Goal: Navigation & Orientation: Find specific page/section

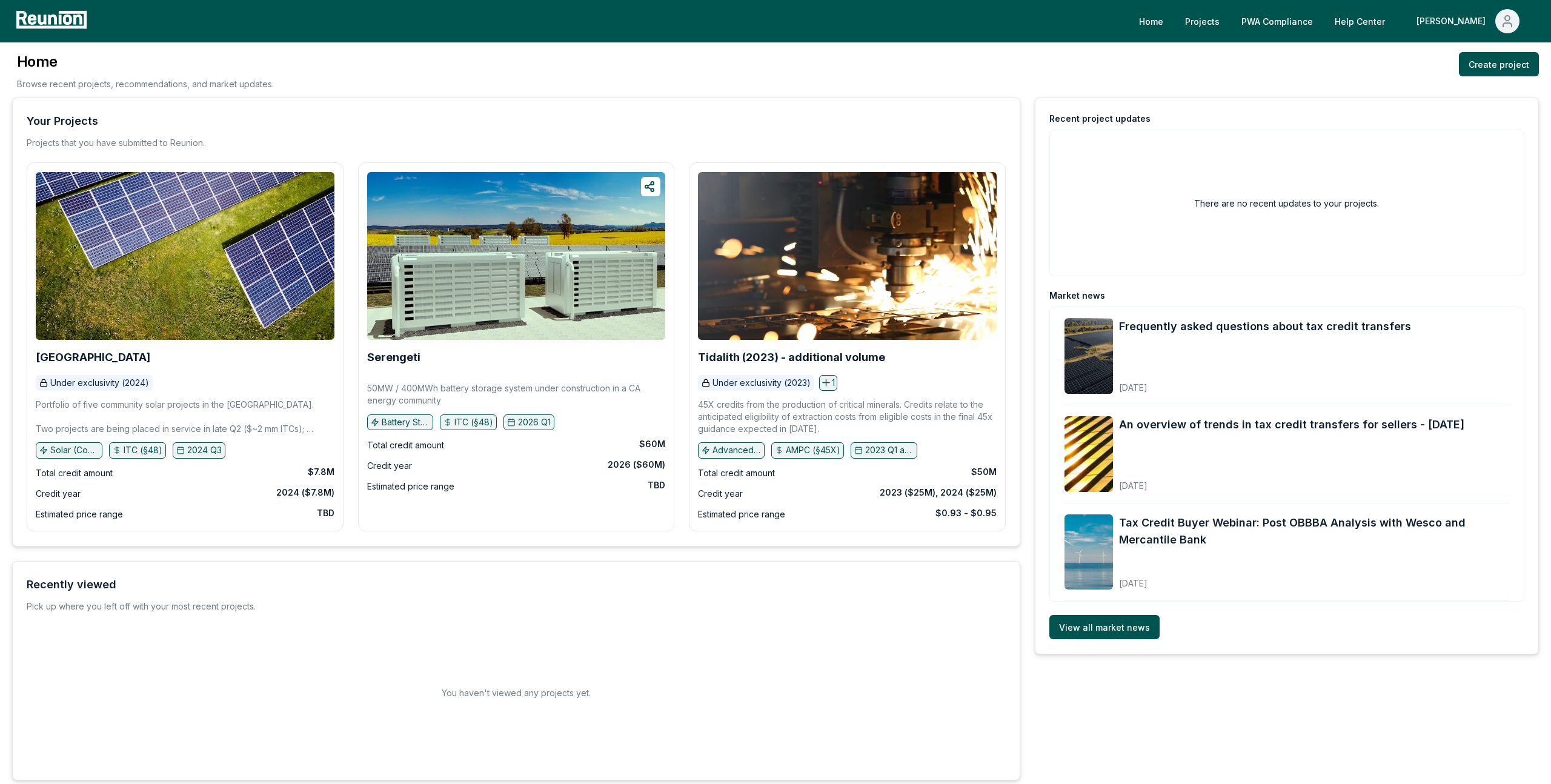
click at [1340, 5] on div "Home Projects PWA Compliance Help Center [PERSON_NAME]" at bounding box center [776, 21] width 1551 height 43
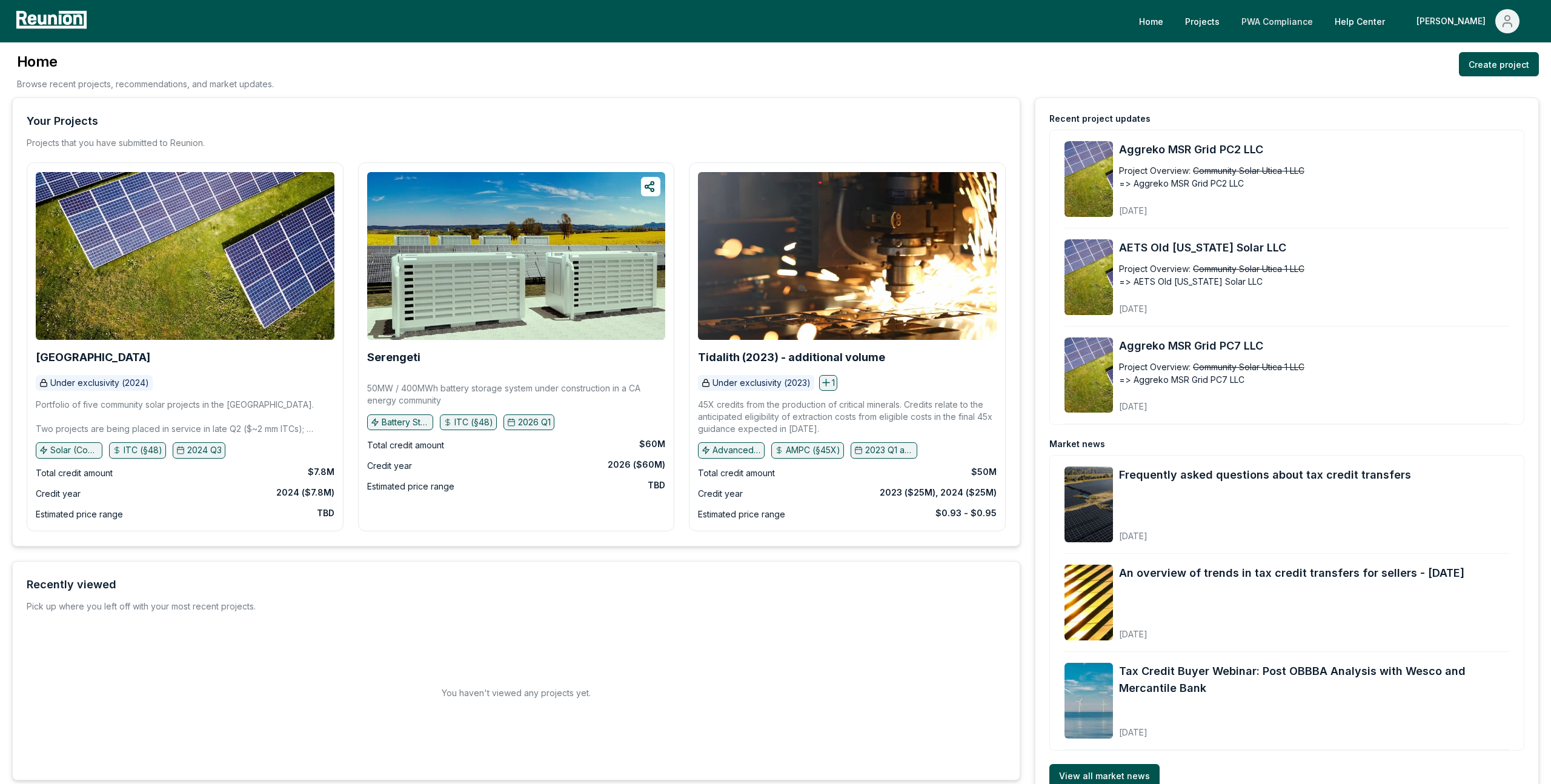
click at [1322, 21] on link "PWA Compliance" at bounding box center [1277, 21] width 91 height 24
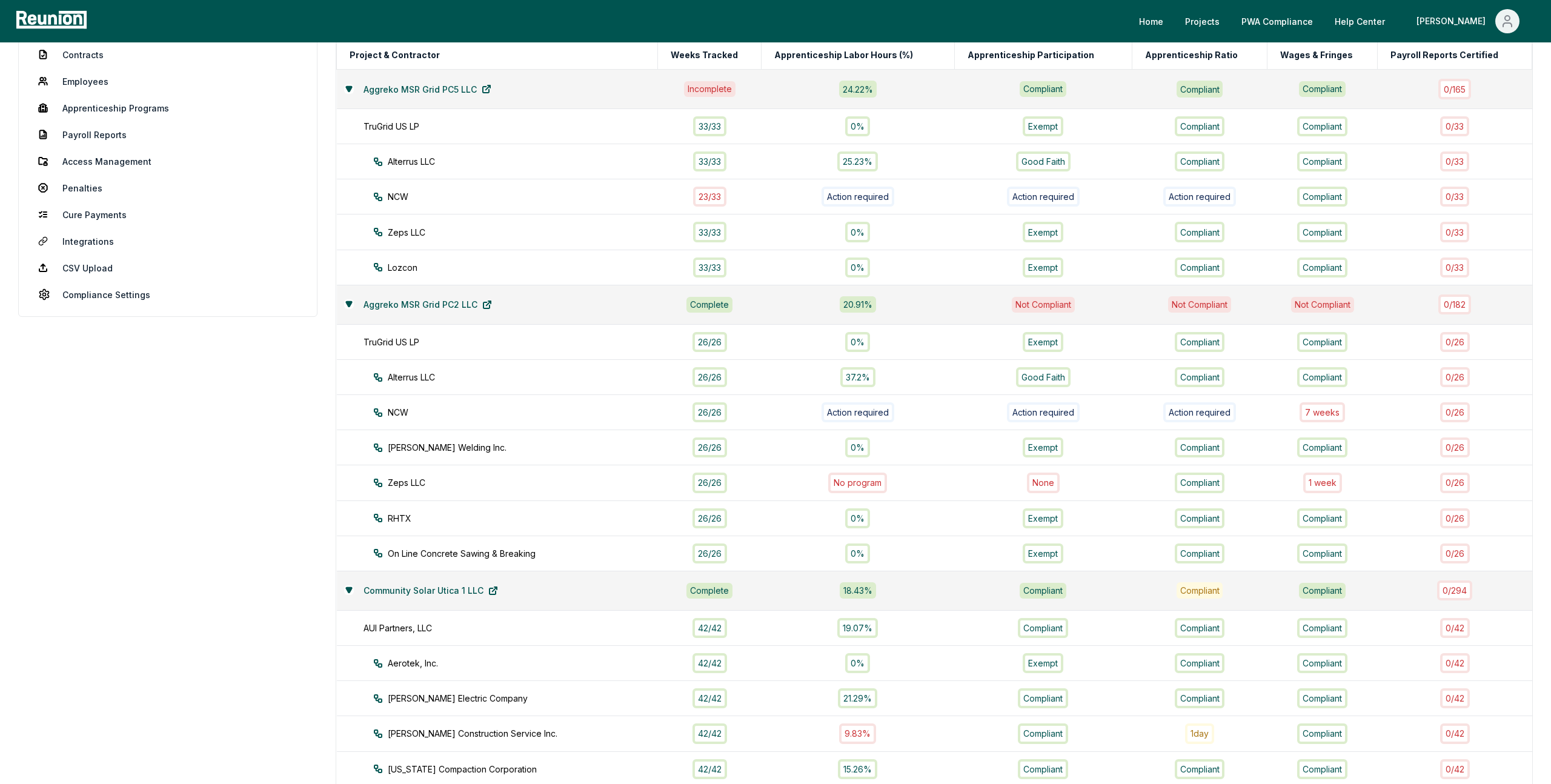
scroll to position [347, 0]
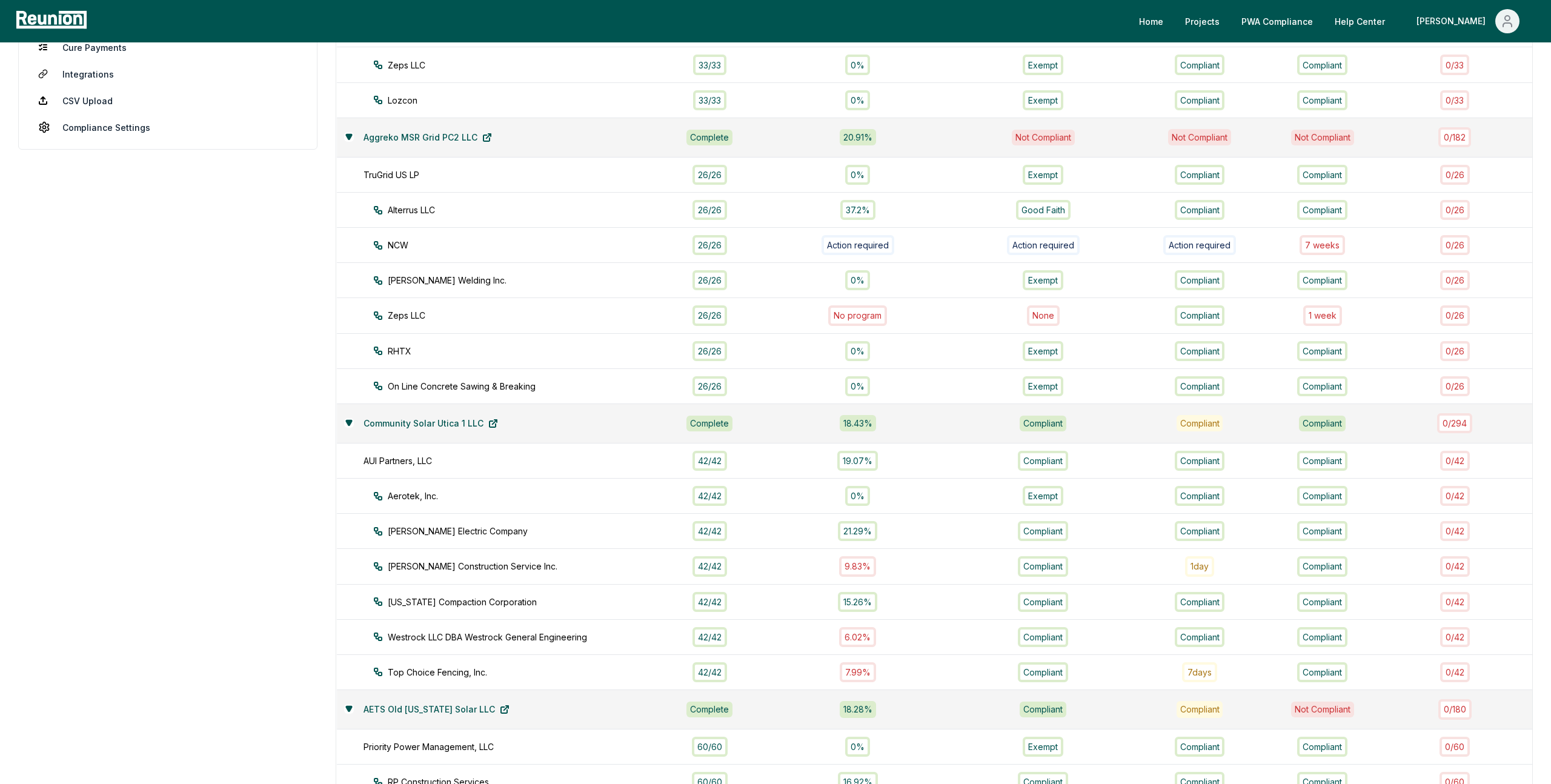
click at [256, 520] on aside "Dashboard Contractor Dashboard Contractors Contracts Employees [DEMOGRAPHIC_DAT…" at bounding box center [168, 574] width 299 height 1579
